Goal: Information Seeking & Learning: Learn about a topic

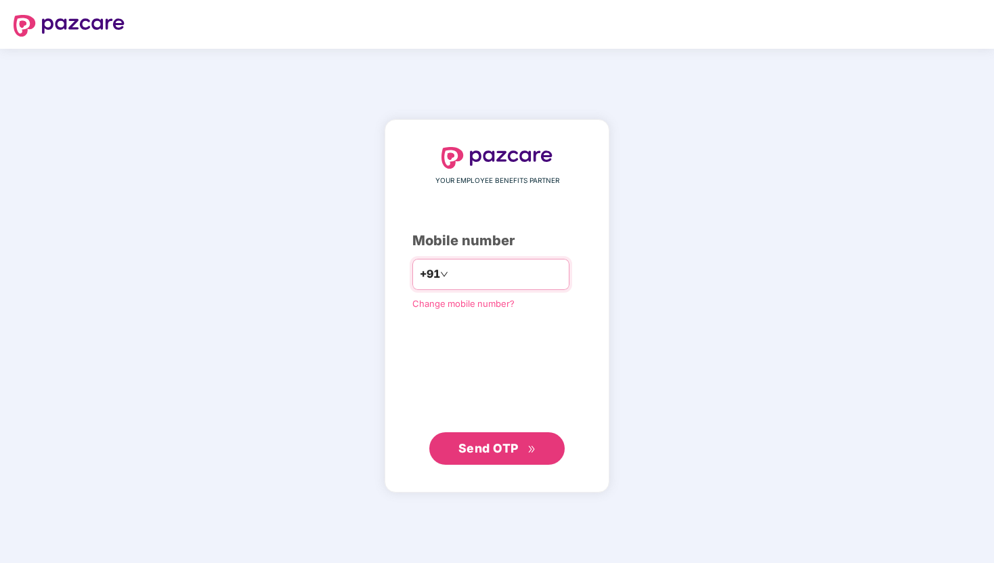
click at [488, 265] on input "number" at bounding box center [506, 274] width 111 height 22
type input "**********"
click at [469, 437] on button "Send OTP" at bounding box center [496, 448] width 135 height 33
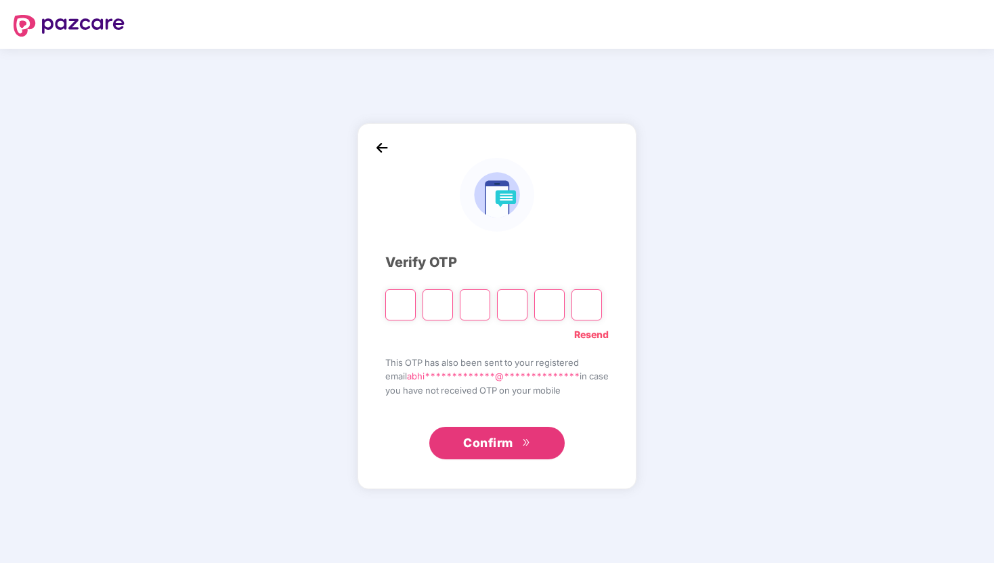
type input "*"
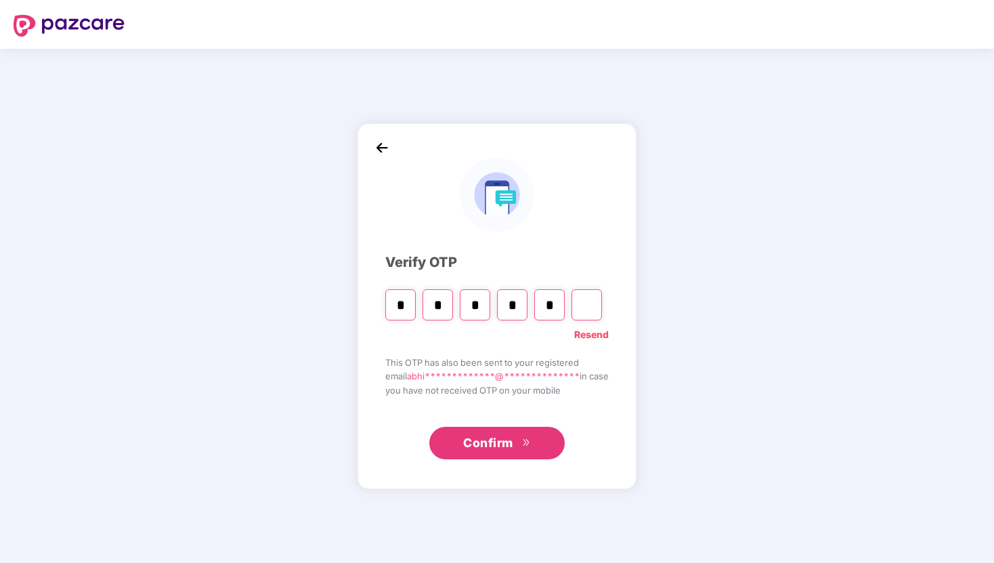
type input "*"
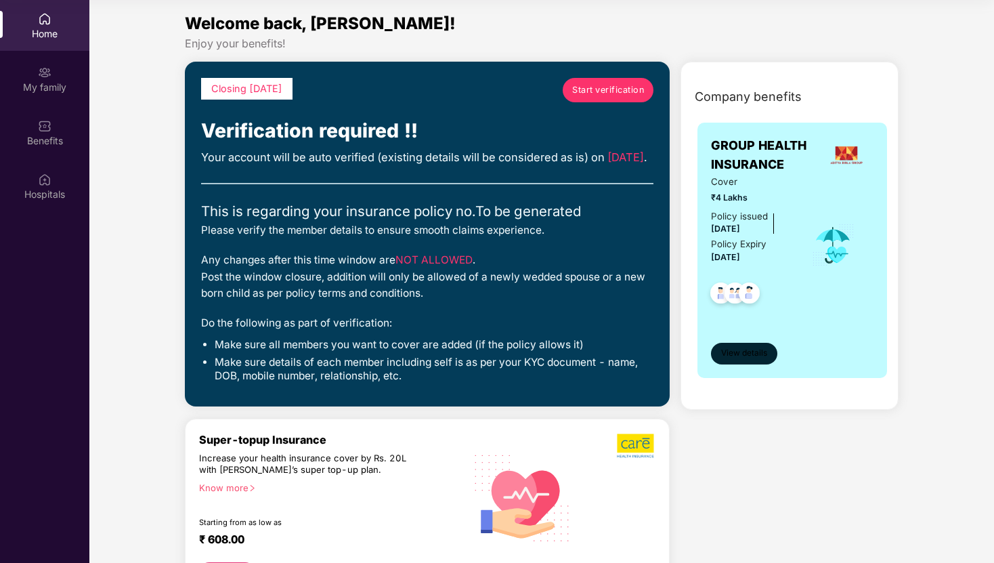
click at [737, 349] on span "View details" at bounding box center [744, 353] width 46 height 13
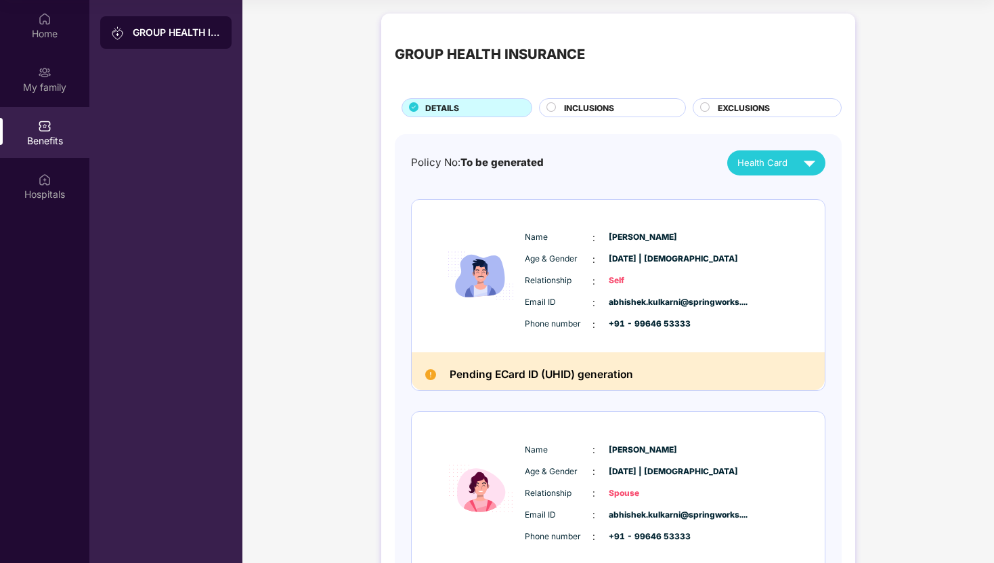
click at [557, 108] on div "INCLUSIONS" at bounding box center [617, 109] width 121 height 15
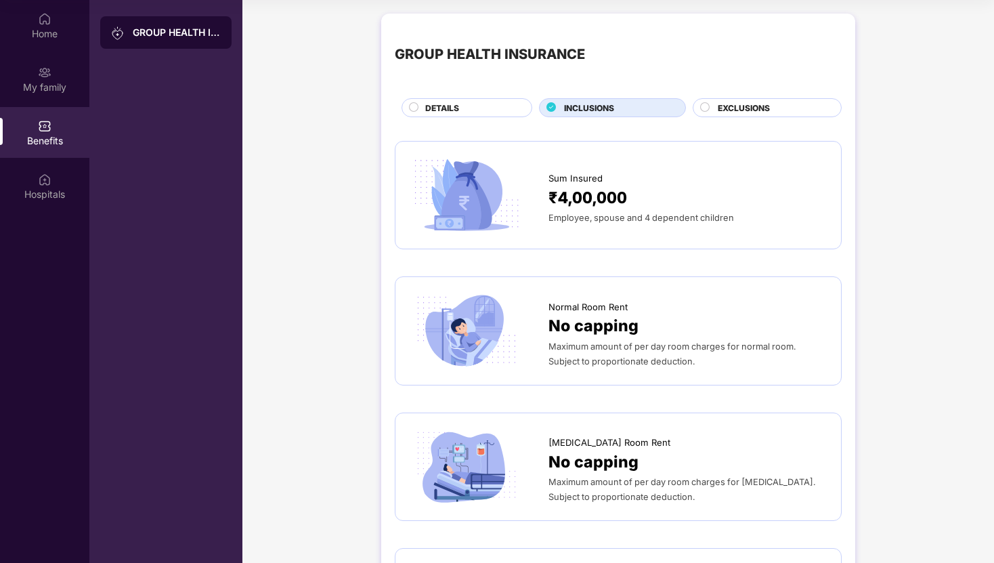
click at [702, 110] on circle at bounding box center [705, 106] width 9 height 9
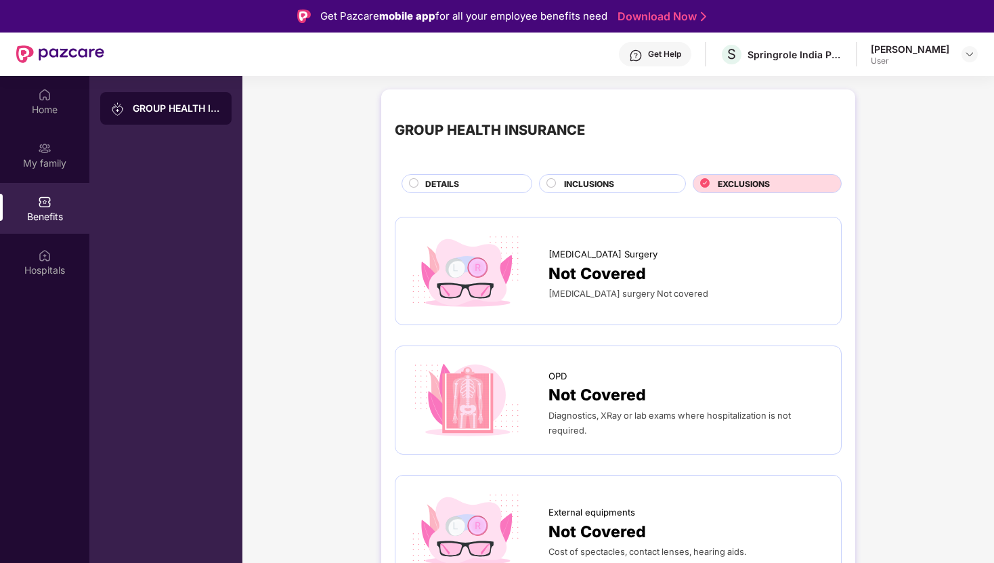
click at [561, 185] on div "INCLUSIONS" at bounding box center [617, 184] width 121 height 15
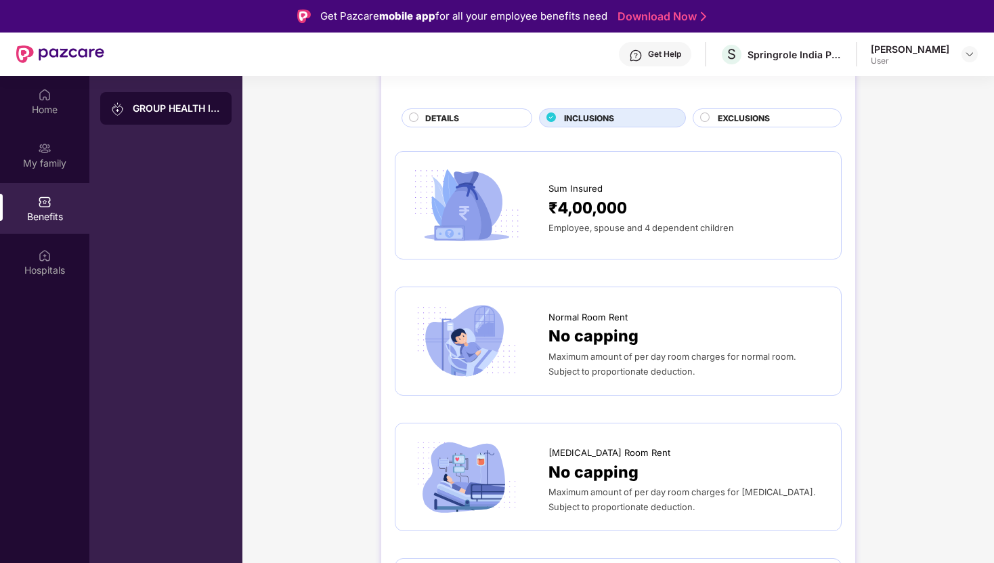
scroll to position [66, 0]
click at [57, 247] on div "Hospitals" at bounding box center [44, 261] width 89 height 51
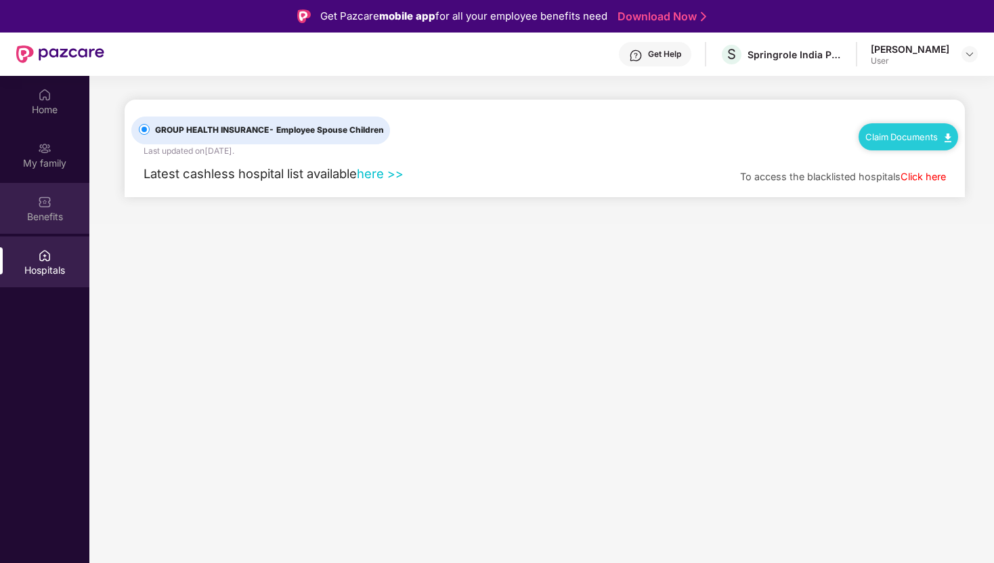
click at [51, 219] on div "Benefits" at bounding box center [44, 217] width 89 height 14
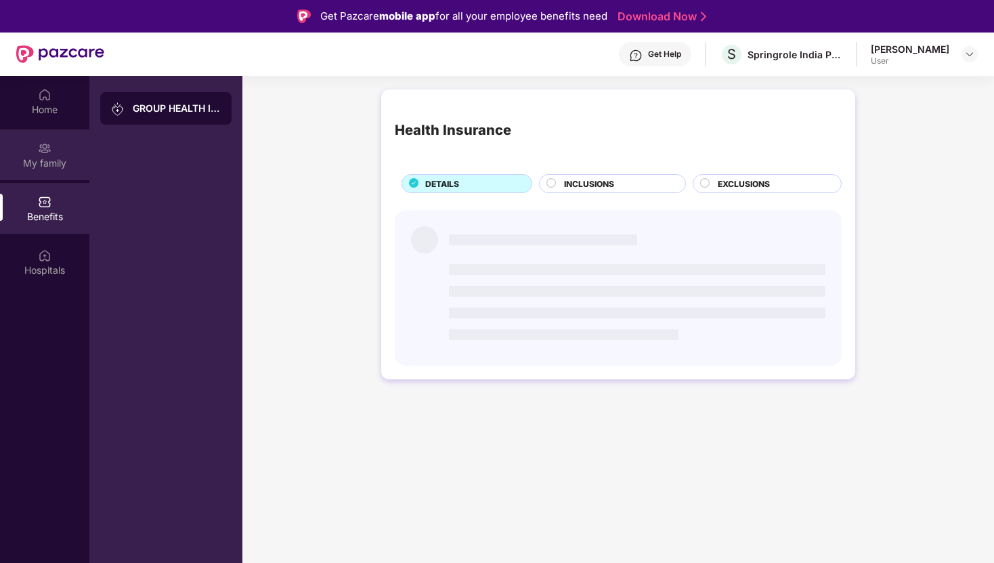
click at [55, 158] on div "My family" at bounding box center [44, 163] width 89 height 14
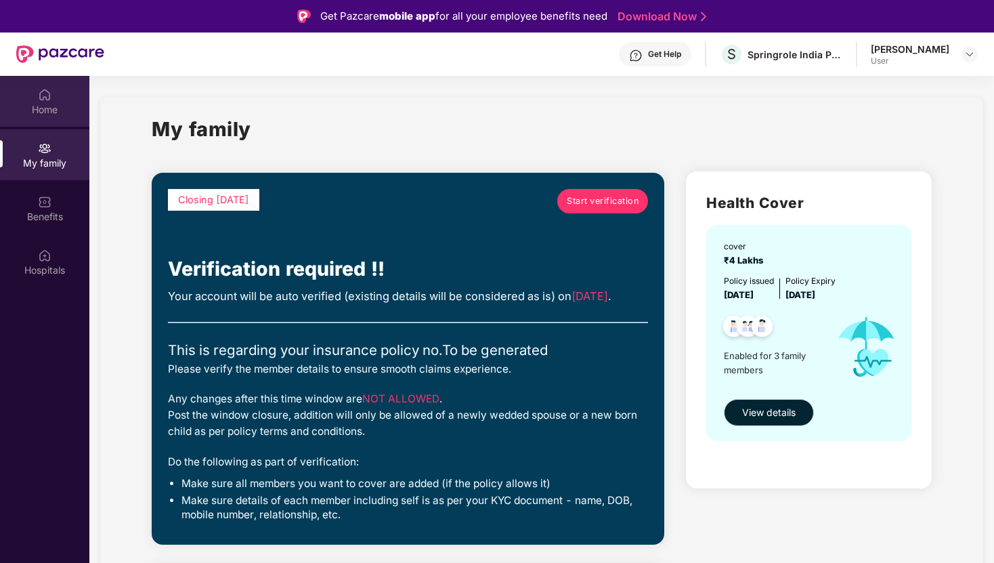
click at [26, 111] on div "Home" at bounding box center [44, 110] width 89 height 14
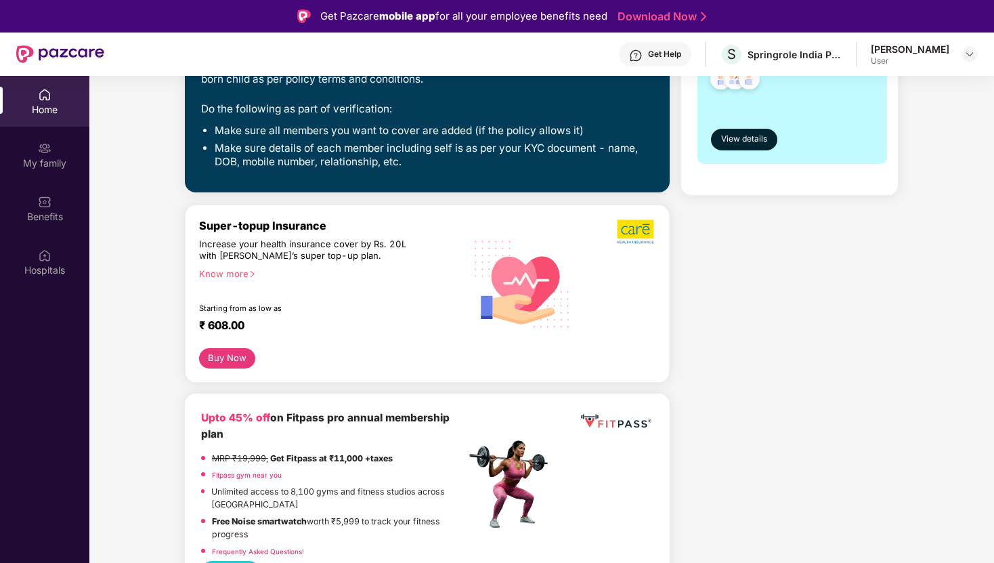
scroll to position [293, 0]
